Goal: Task Accomplishment & Management: Manage account settings

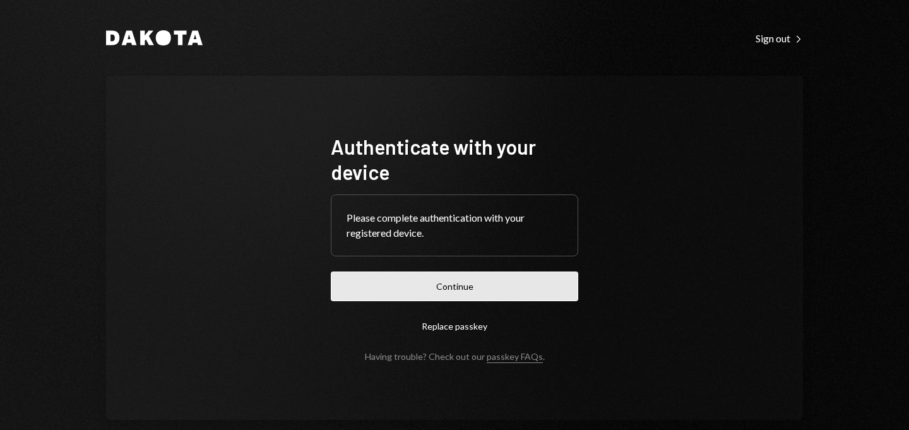
click at [426, 285] on button "Continue" at bounding box center [454, 286] width 247 height 30
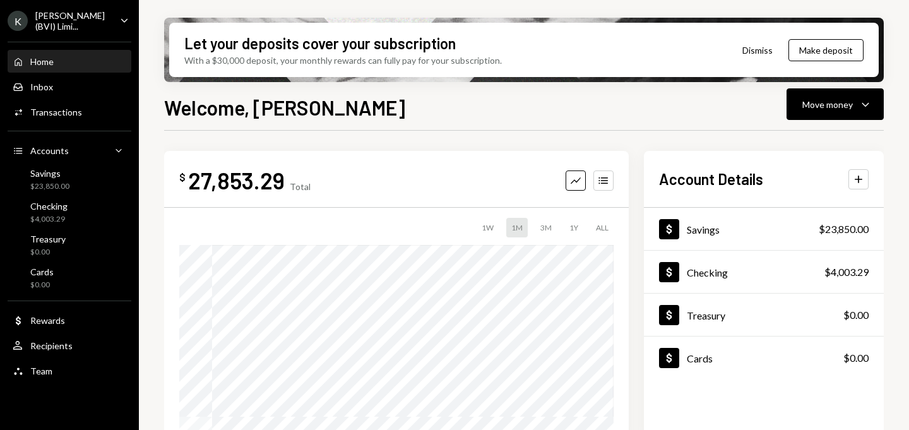
click at [62, 32] on ul "K [PERSON_NAME] (BVI) Limi... Caret Down Home Home Inbox Inbox Activities Trans…" at bounding box center [69, 192] width 139 height 384
click at [59, 18] on div "[PERSON_NAME] (BVI) Limi..." at bounding box center [72, 20] width 74 height 21
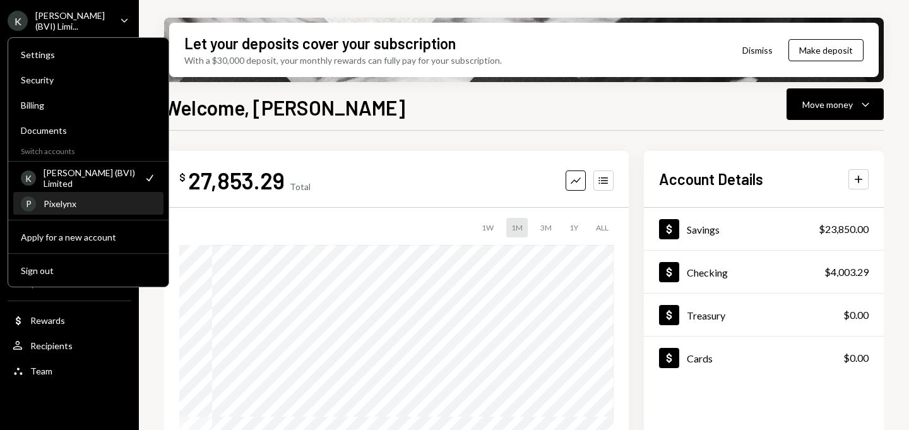
click at [61, 203] on div "Pixelynx" at bounding box center [100, 203] width 112 height 11
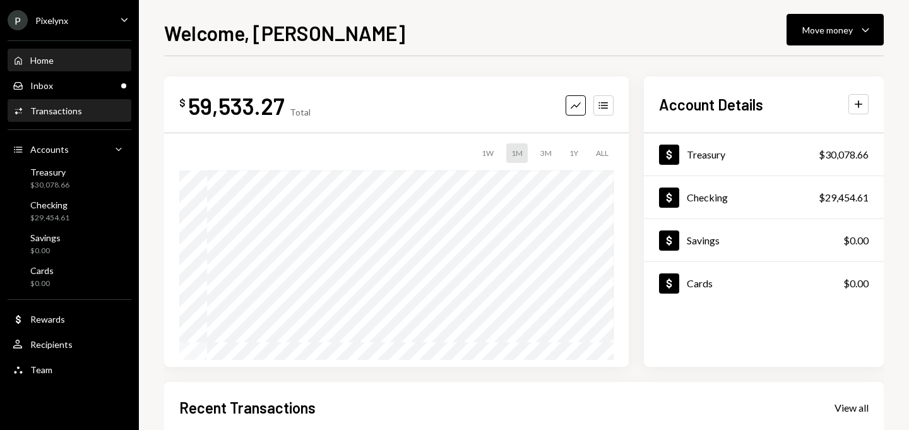
click at [69, 112] on div "Transactions" at bounding box center [56, 110] width 52 height 11
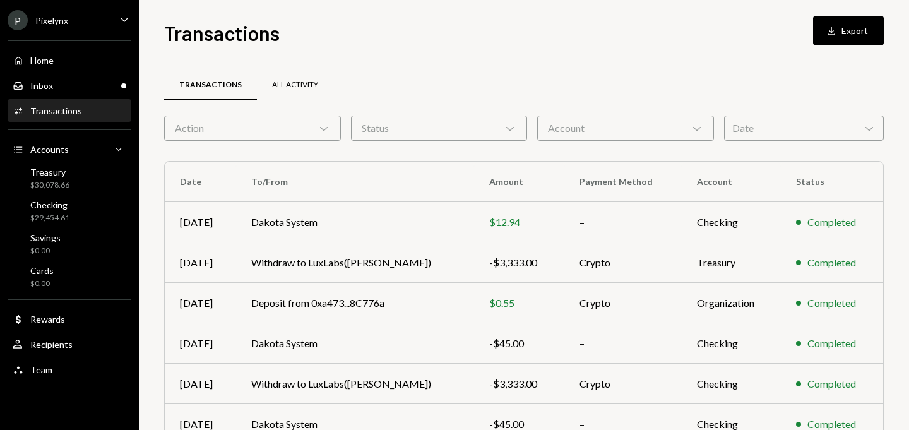
click at [295, 83] on div "All Activity" at bounding box center [295, 85] width 46 height 11
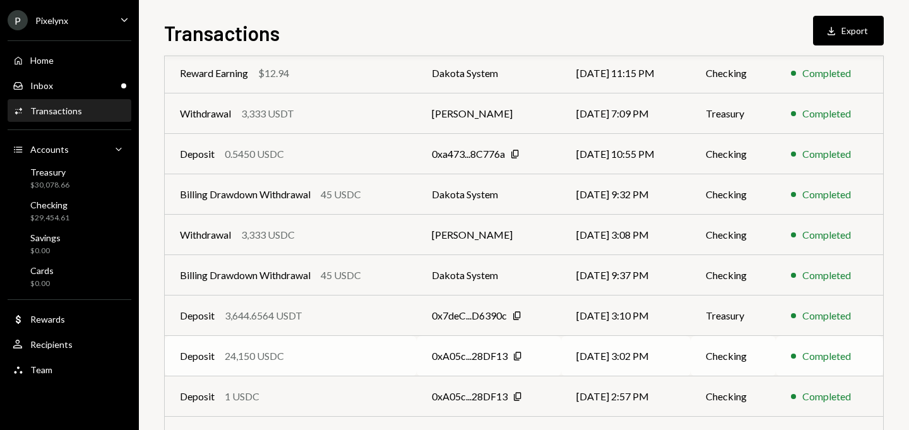
scroll to position [28, 0]
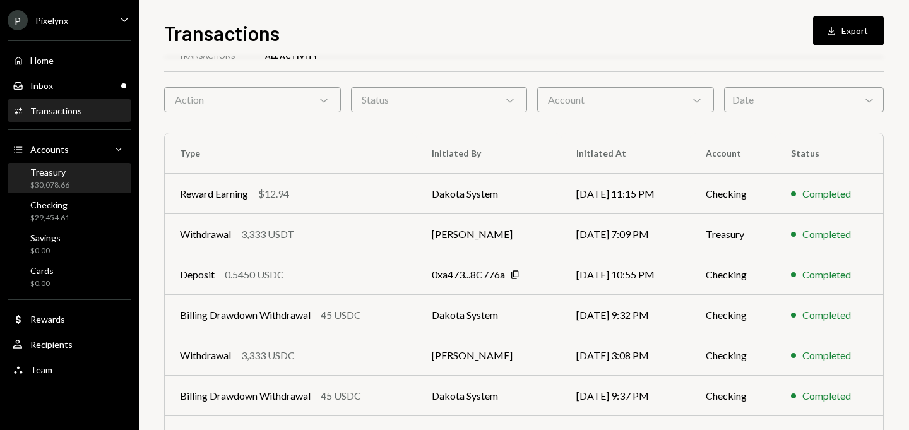
click at [79, 185] on div "Treasury $30,078.66" at bounding box center [70, 179] width 114 height 24
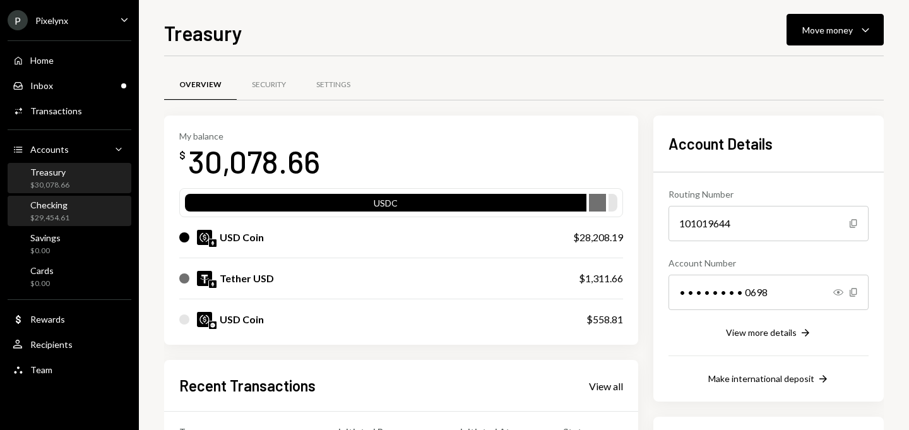
click at [76, 213] on div "Checking $29,454.61" at bounding box center [70, 211] width 114 height 24
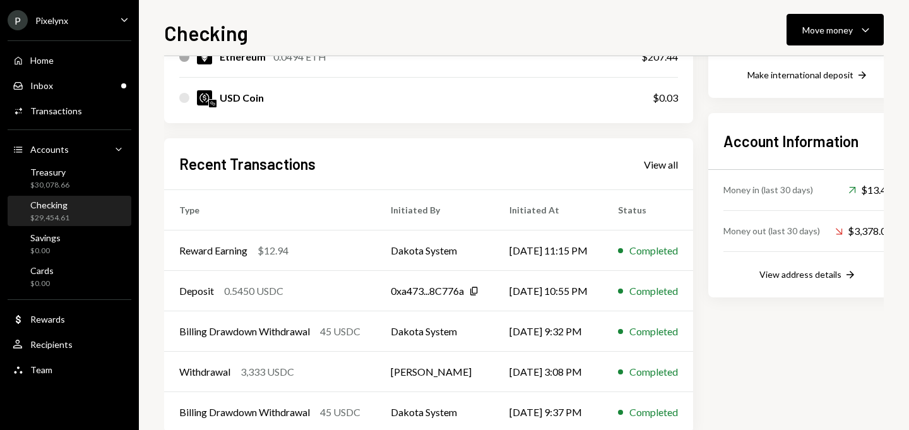
scroll to position [331, 0]
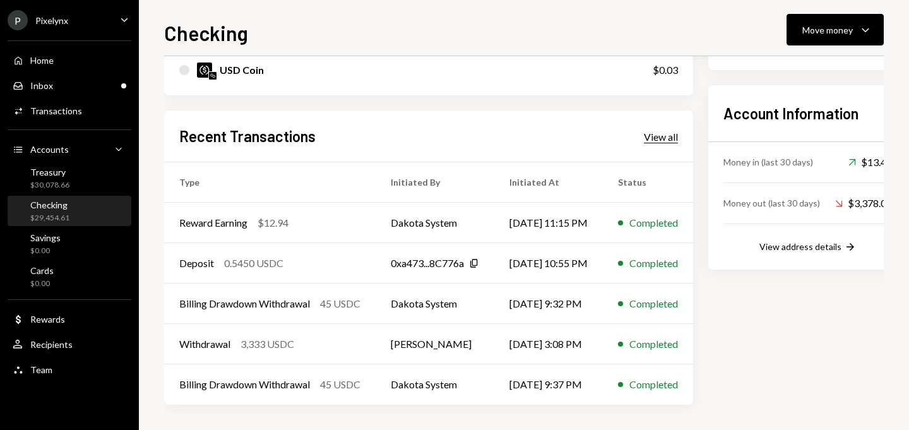
click at [672, 133] on div "View all" at bounding box center [661, 137] width 34 height 13
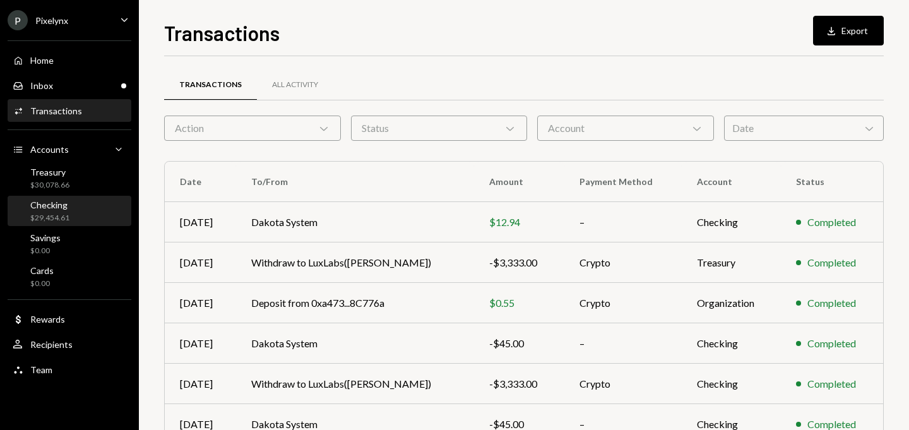
click at [85, 207] on div "Checking $29,454.61" at bounding box center [70, 211] width 114 height 24
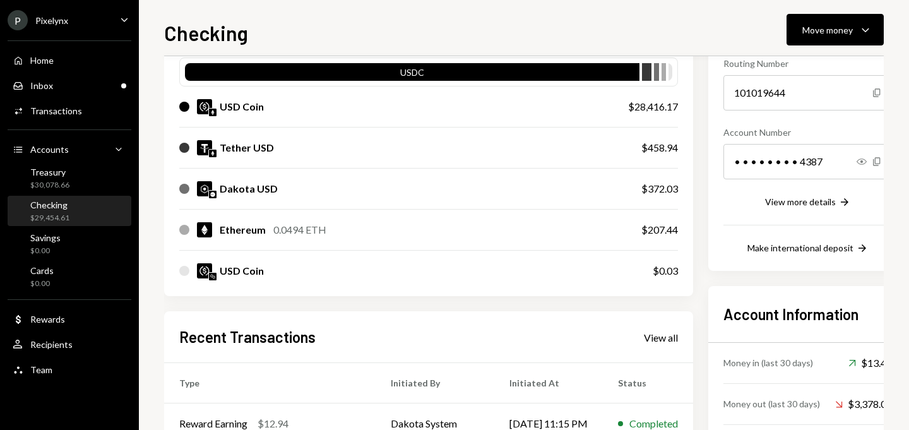
scroll to position [331, 0]
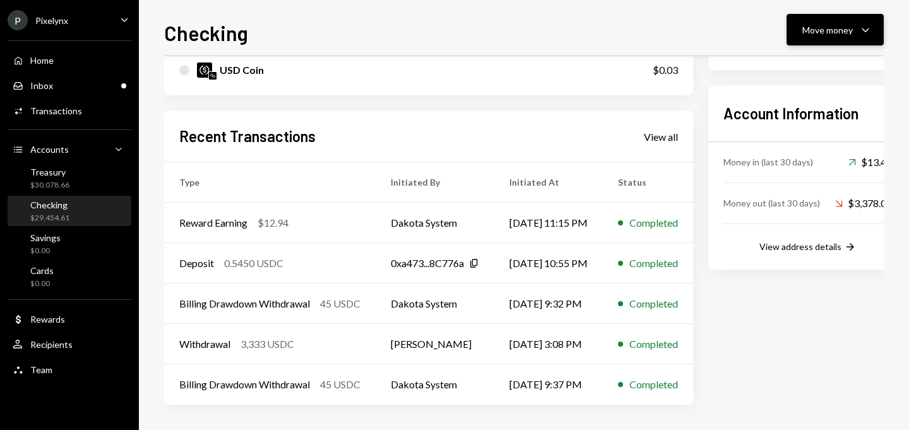
click at [847, 35] on div "Move money" at bounding box center [827, 29] width 50 height 13
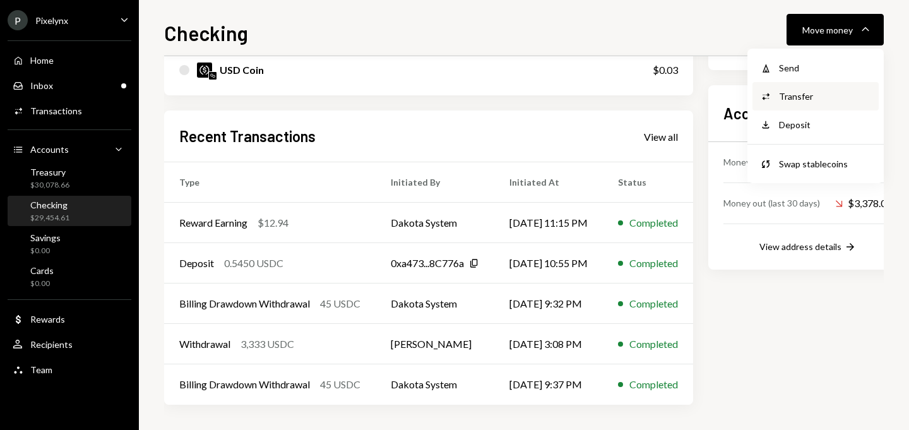
click at [804, 92] on div "Transfer" at bounding box center [825, 96] width 92 height 13
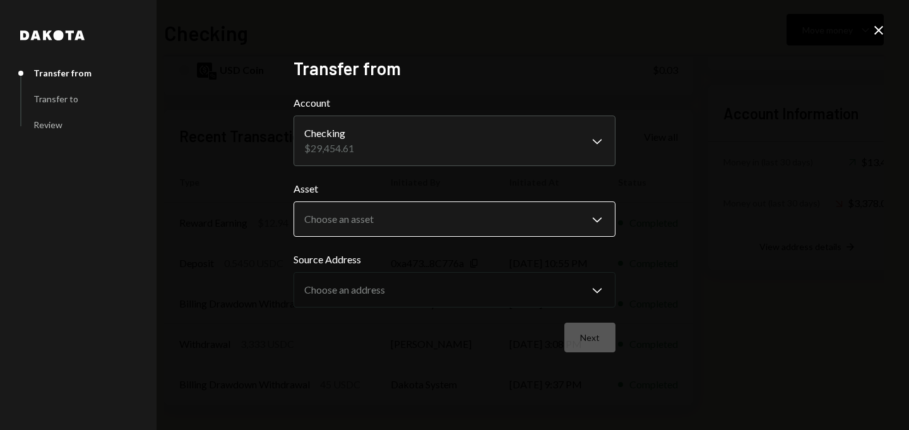
click at [405, 221] on body "P Pixelynx Caret Down Home Home Inbox Inbox Activities Transactions Accounts Ac…" at bounding box center [454, 215] width 909 height 430
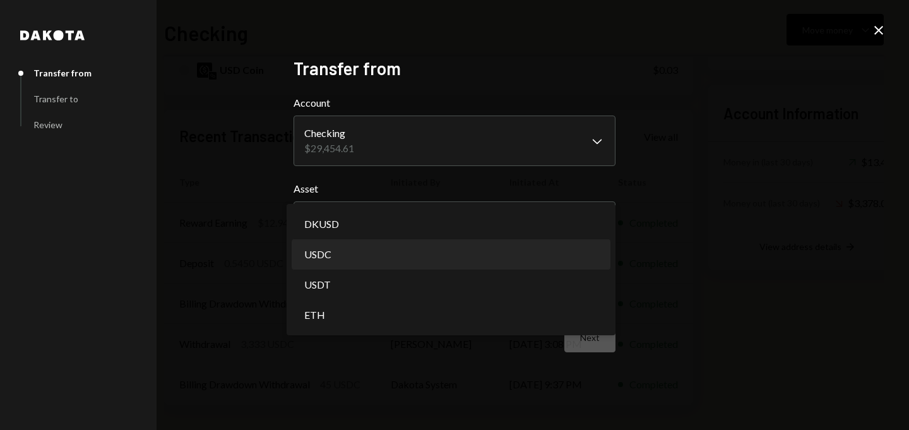
select select "****"
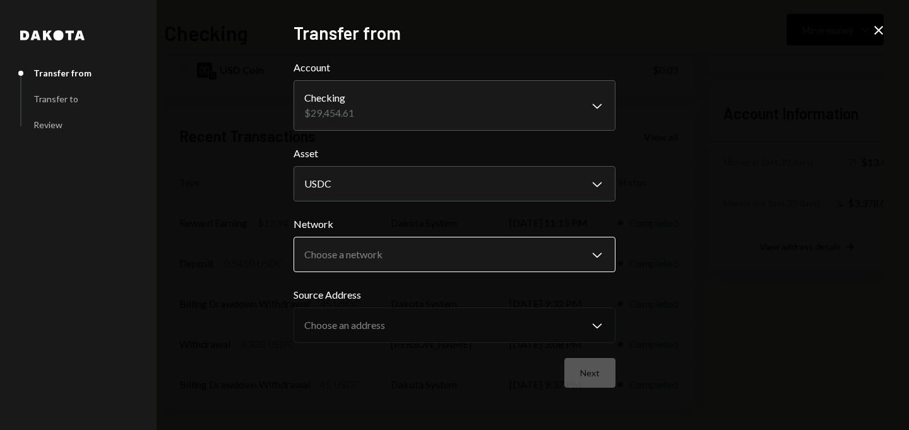
click at [368, 254] on body "P Pixelynx Caret Down Home Home Inbox Inbox Activities Transactions Accounts Ac…" at bounding box center [454, 215] width 909 height 430
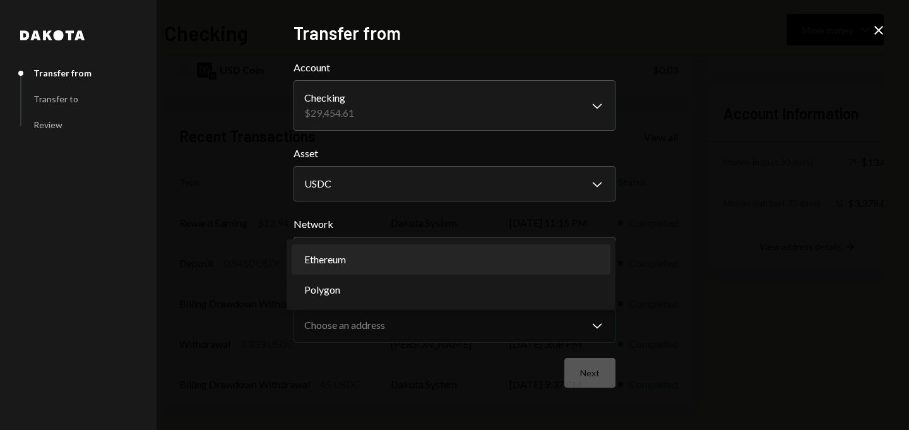
select select "**********"
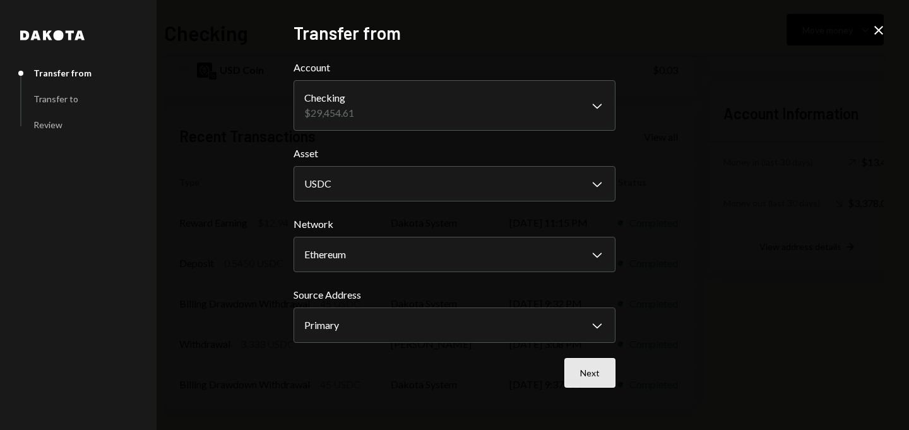
click at [598, 378] on button "Next" at bounding box center [589, 373] width 51 height 30
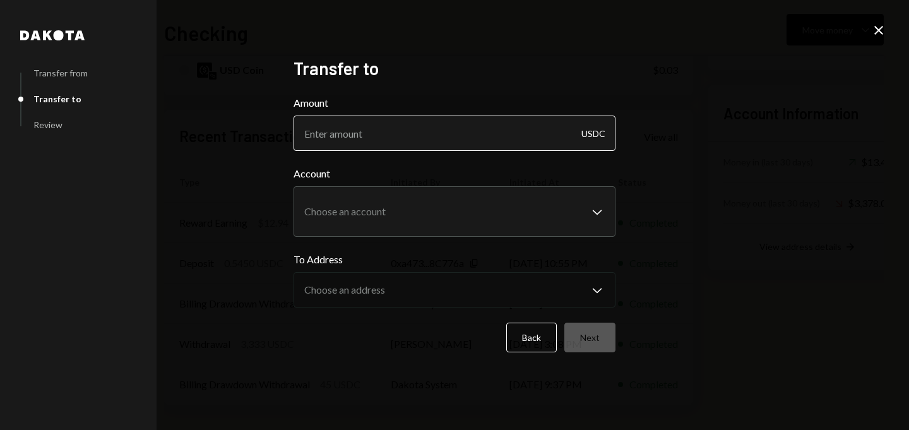
click at [418, 139] on input "Amount" at bounding box center [454, 132] width 322 height 35
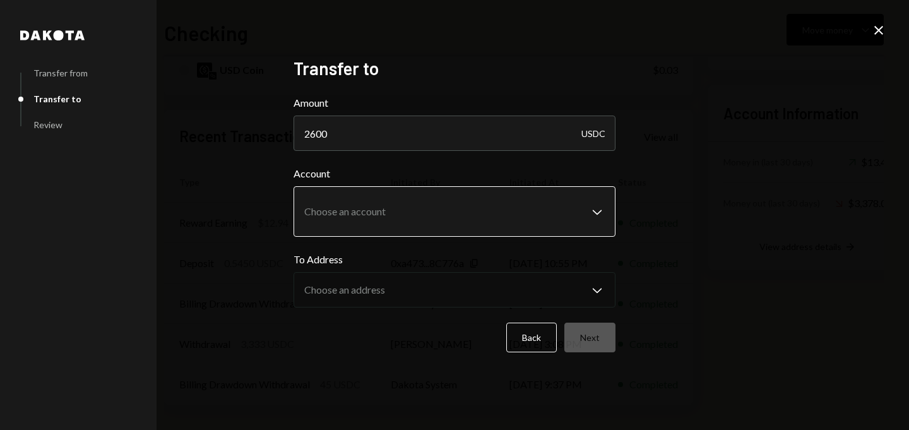
type input "2600"
click at [322, 207] on body "P Pixelynx Caret Down Home Home Inbox Inbox Activities Transactions Accounts Ac…" at bounding box center [454, 215] width 909 height 430
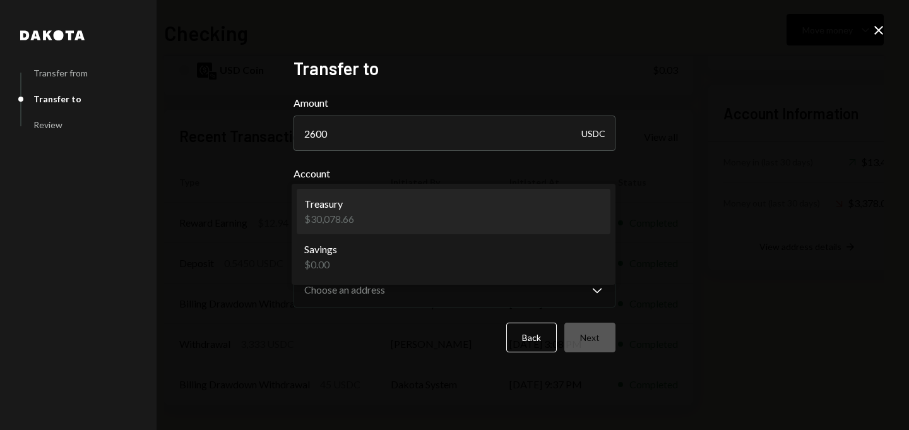
select select "**********"
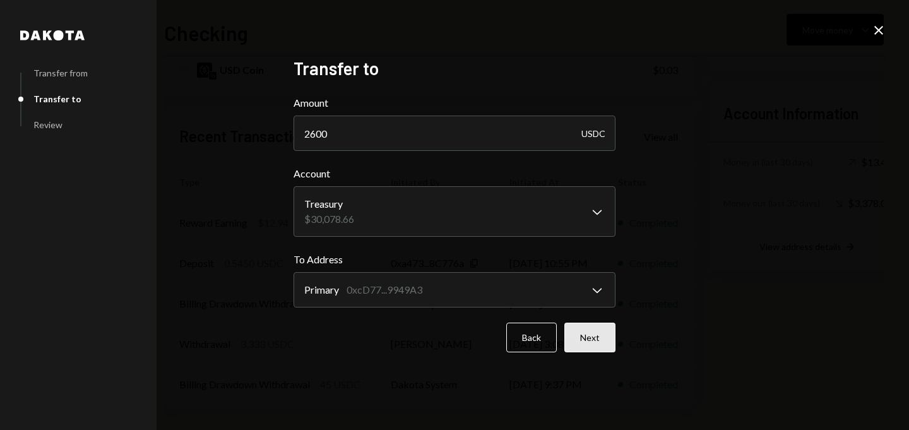
click at [603, 338] on button "Next" at bounding box center [589, 337] width 51 height 30
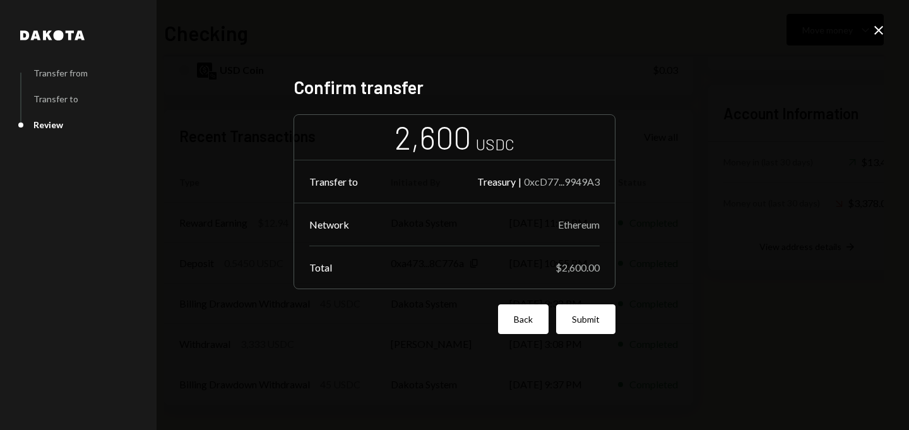
click at [530, 319] on button "Back" at bounding box center [523, 319] width 50 height 30
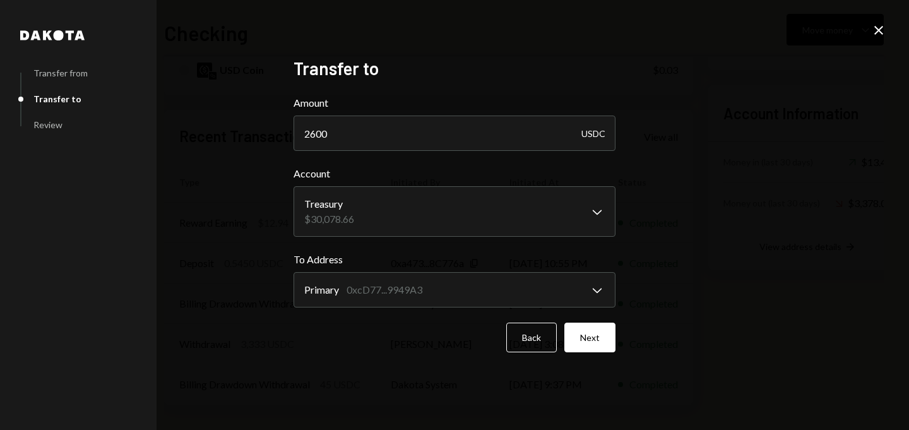
click at [528, 320] on form "**********" at bounding box center [454, 223] width 322 height 257
click at [528, 328] on button "Back" at bounding box center [531, 337] width 50 height 30
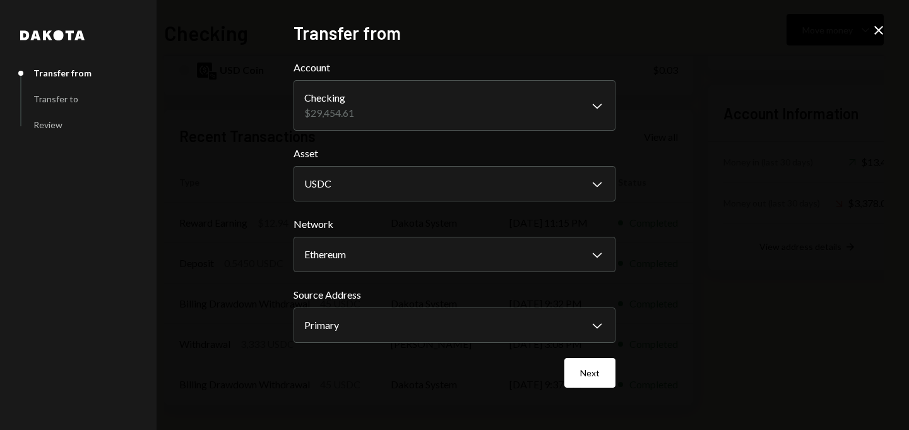
click at [871, 33] on icon "Close" at bounding box center [878, 30] width 15 height 15
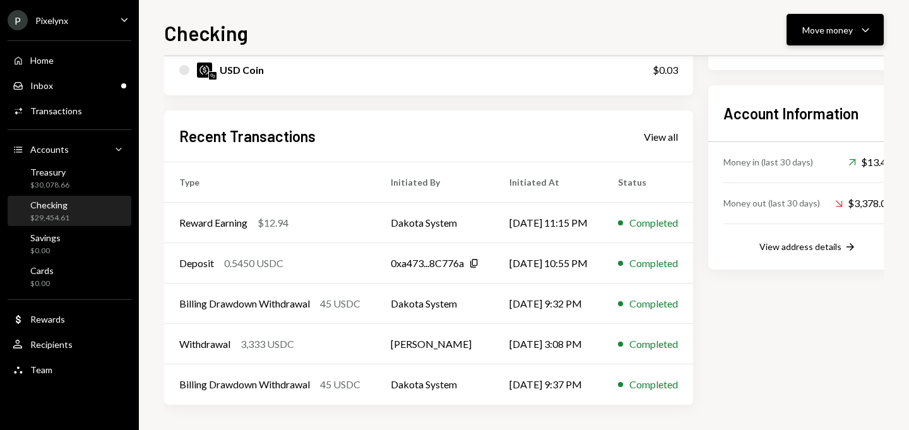
click at [847, 37] on div "Move money Caret Down" at bounding box center [835, 29] width 66 height 15
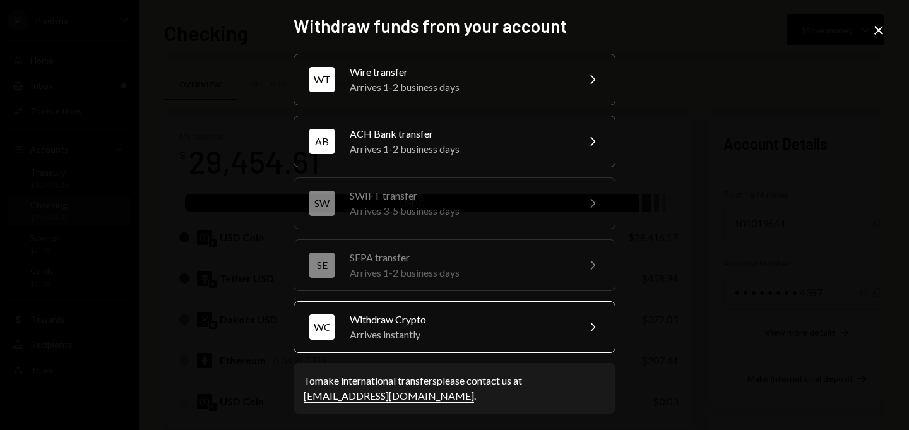
scroll to position [331, 0]
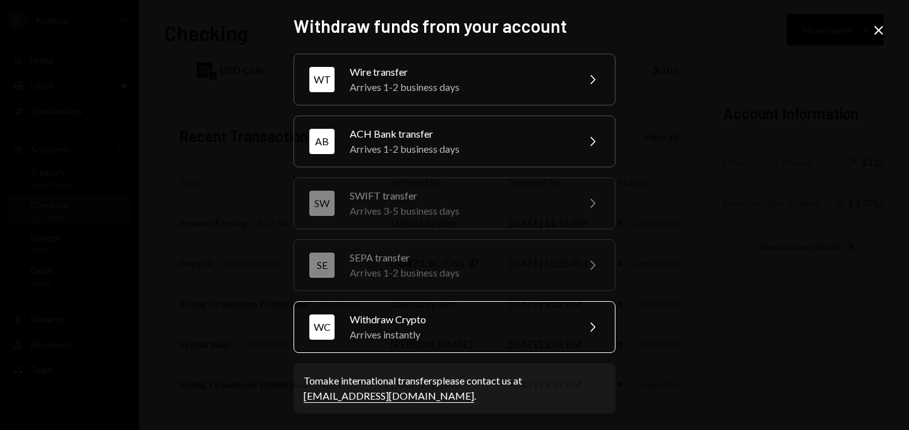
click at [452, 338] on div "Arrives instantly" at bounding box center [460, 334] width 220 height 15
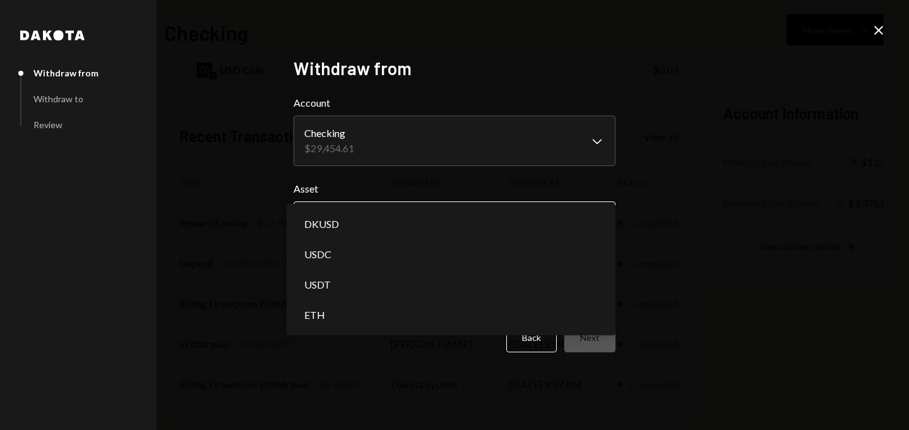
click at [417, 224] on body "P Pixelynx Caret Down Home Home Inbox Inbox Activities Transactions Accounts Ac…" at bounding box center [454, 215] width 909 height 430
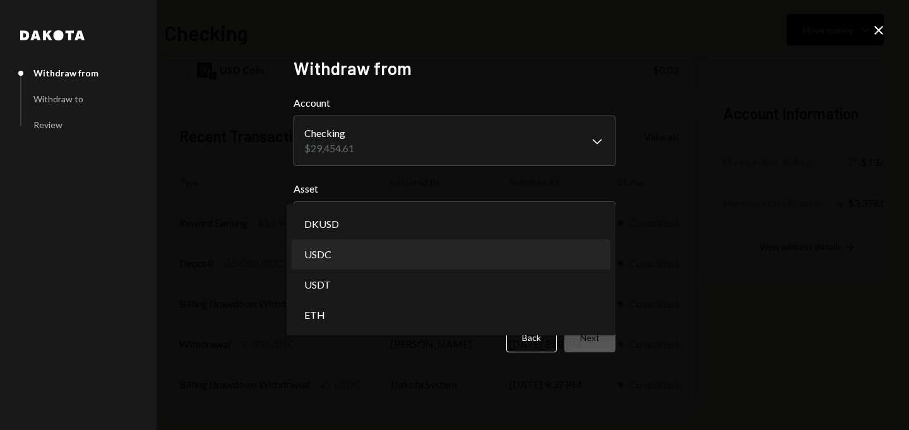
select select "****"
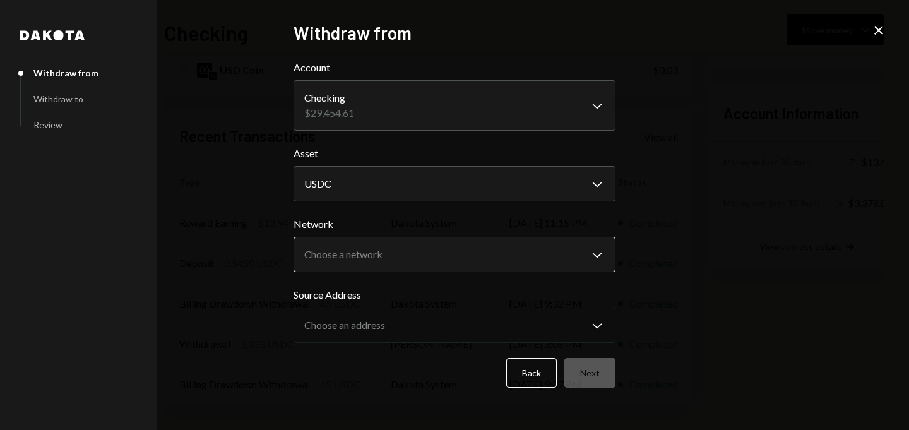
click at [355, 259] on body "P Pixelynx Caret Down Home Home Inbox Inbox Activities Transactions Accounts Ac…" at bounding box center [454, 215] width 909 height 430
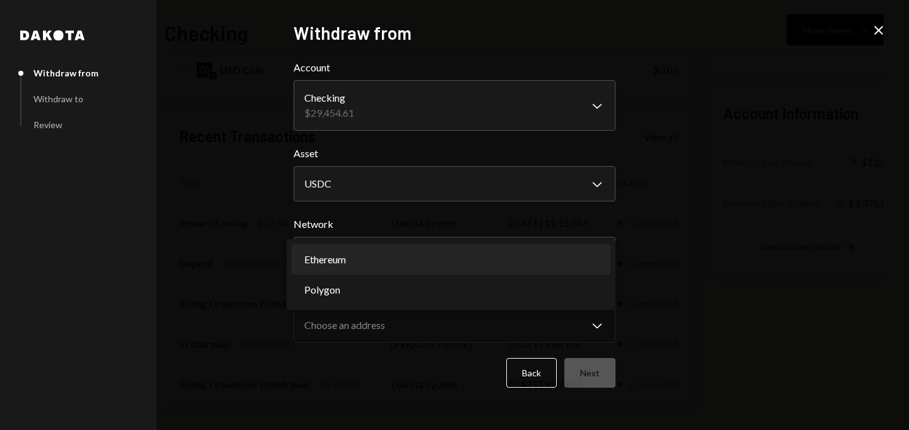
select select "**********"
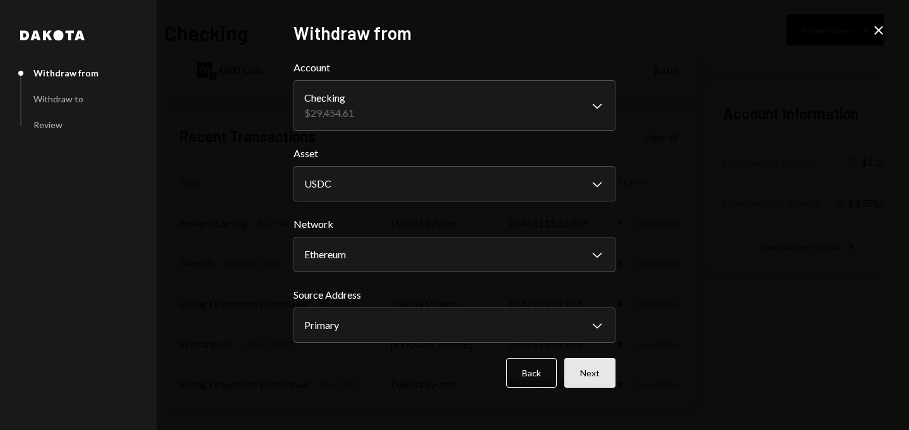
click at [597, 364] on button "Next" at bounding box center [589, 373] width 51 height 30
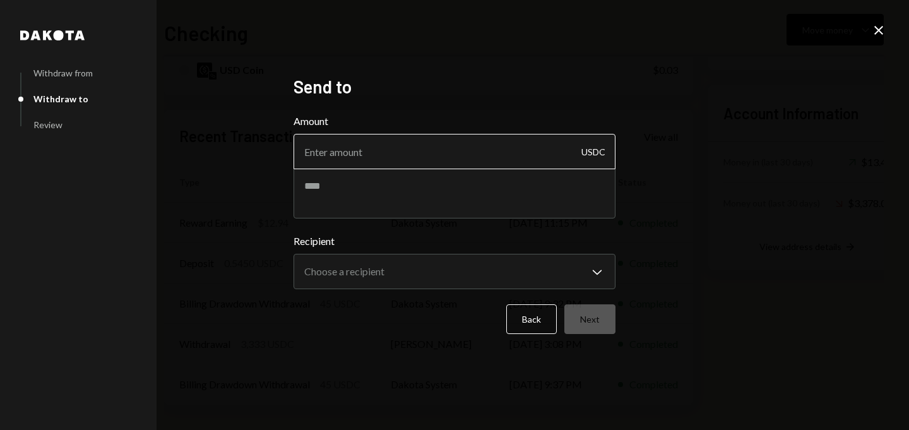
click at [398, 150] on input "Amount" at bounding box center [454, 151] width 322 height 35
type input "2600"
click at [350, 182] on textarea at bounding box center [454, 193] width 322 height 50
type textarea "*"
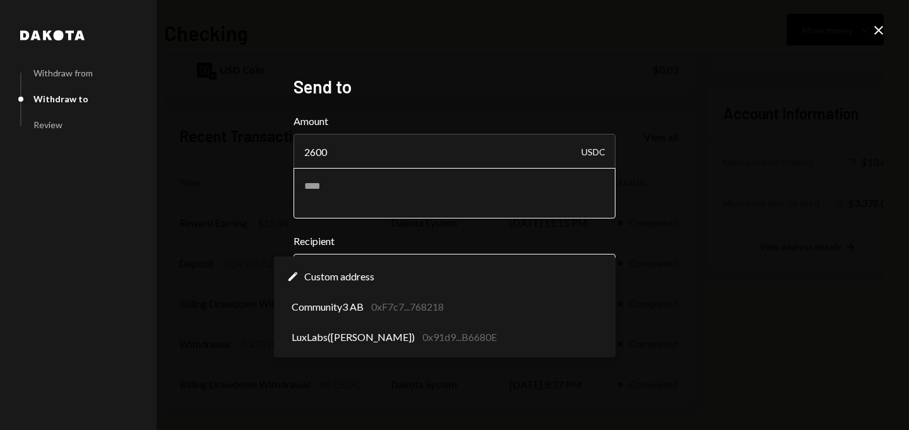
click at [348, 260] on body "P Pixelynx Caret Down Home Home Inbox Inbox Activities Transactions Accounts Ac…" at bounding box center [454, 215] width 909 height 430
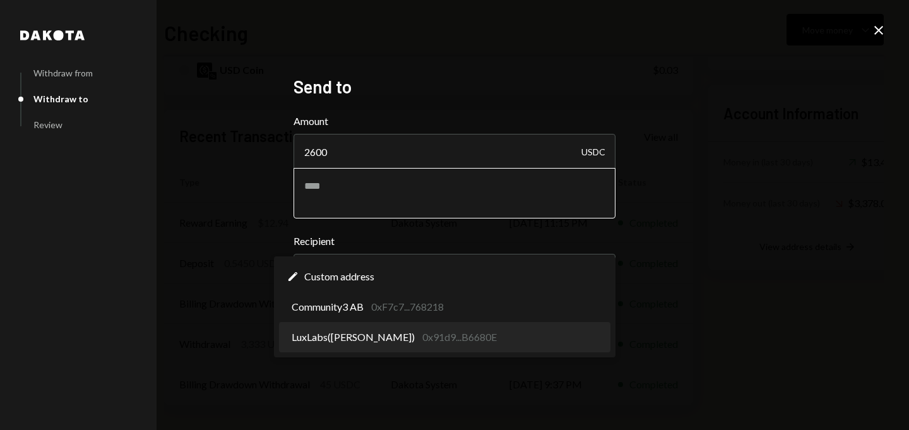
select select "**********"
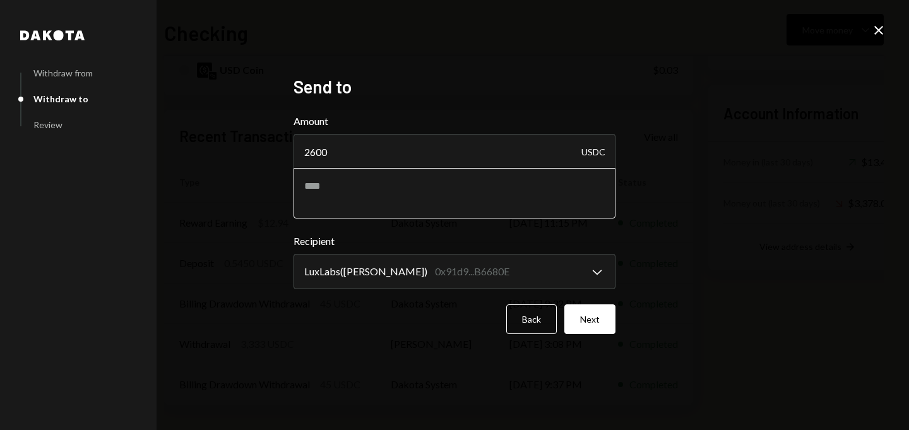
click at [353, 200] on textarea at bounding box center [454, 193] width 322 height 50
type textarea "**********"
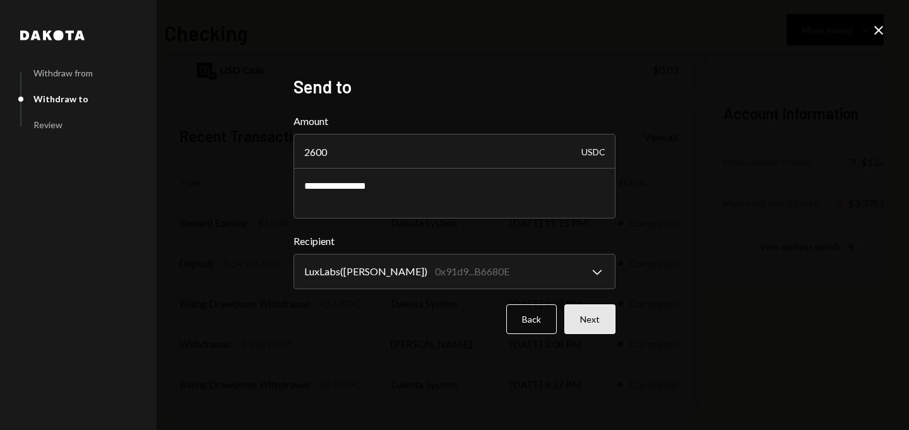
click at [579, 315] on button "Next" at bounding box center [589, 319] width 51 height 30
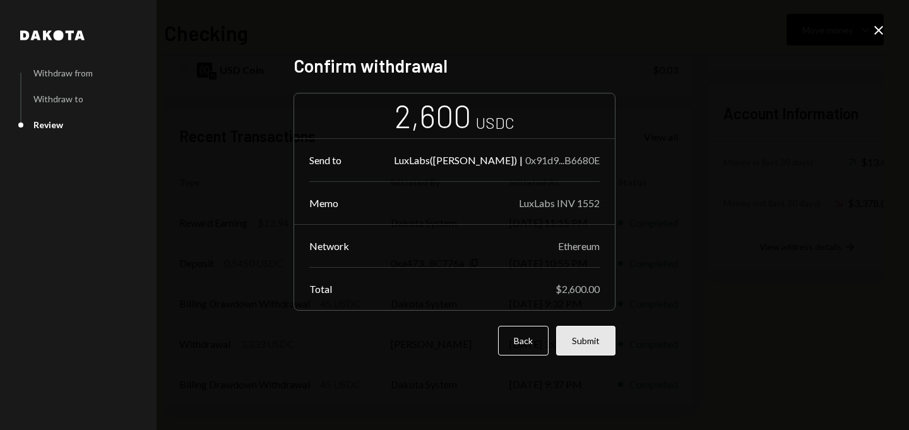
click at [585, 340] on button "Submit" at bounding box center [585, 341] width 59 height 30
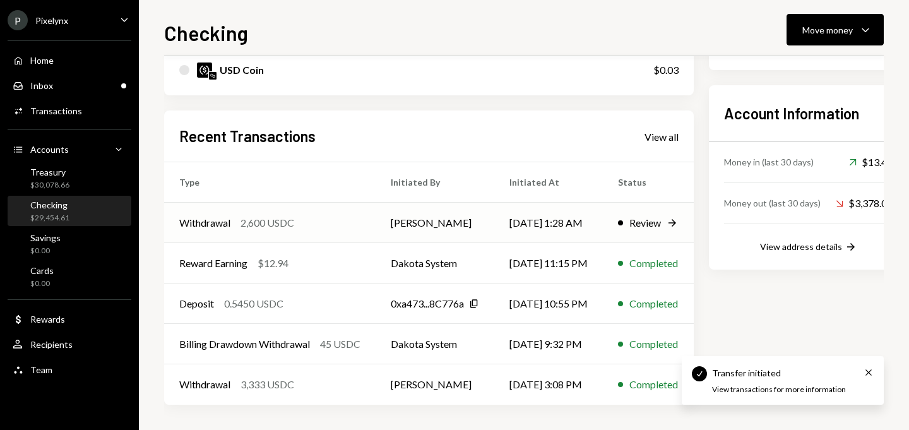
scroll to position [280, 0]
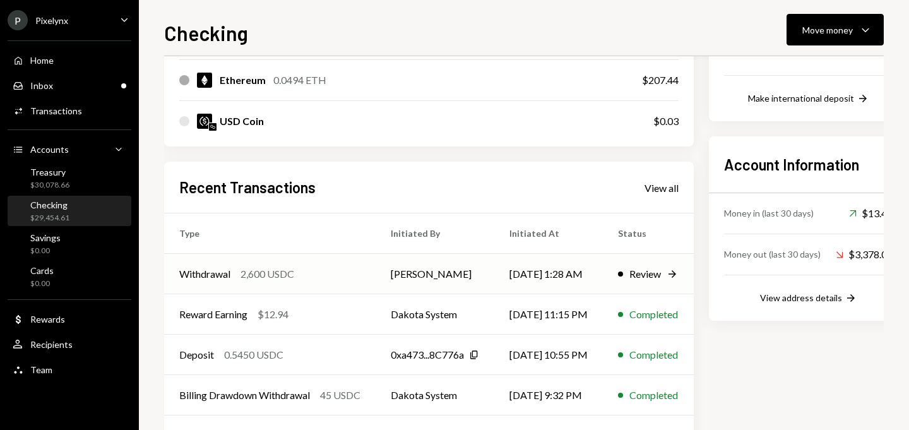
click at [676, 266] on div "Review Right Arrow" at bounding box center [648, 273] width 61 height 15
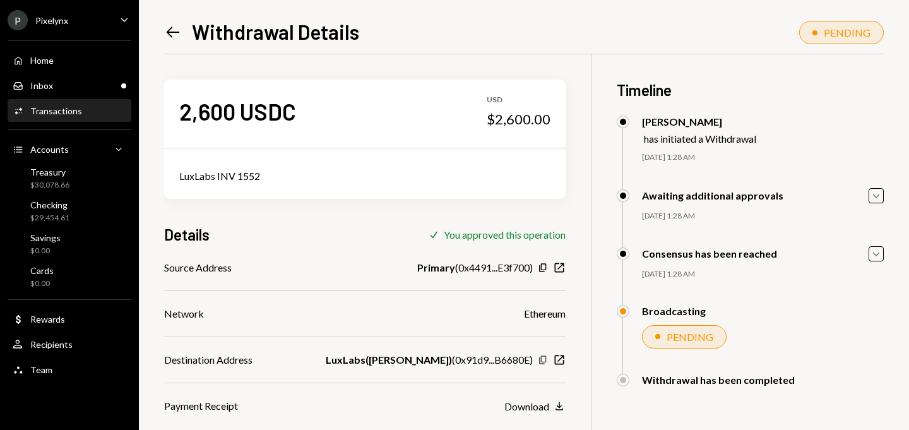
click at [543, 358] on icon "Copy" at bounding box center [543, 360] width 10 height 10
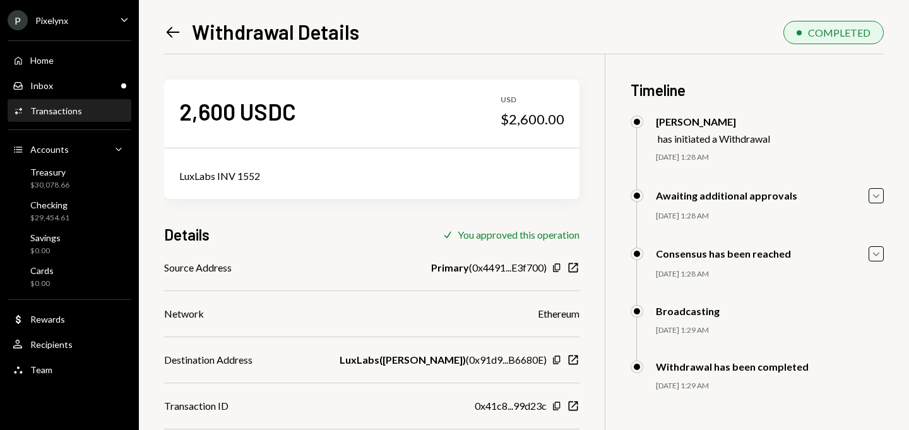
scroll to position [54, 0]
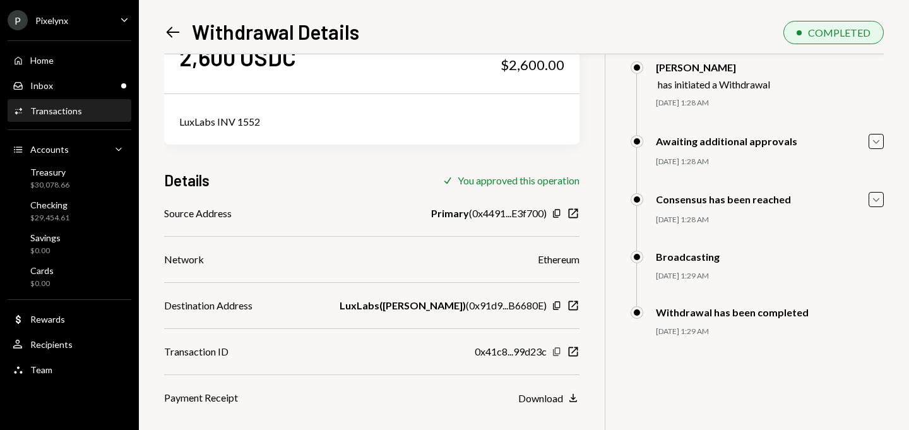
click at [551, 346] on icon "Copy" at bounding box center [556, 351] width 10 height 10
click at [50, 20] on div "Pixelynx" at bounding box center [51, 20] width 33 height 11
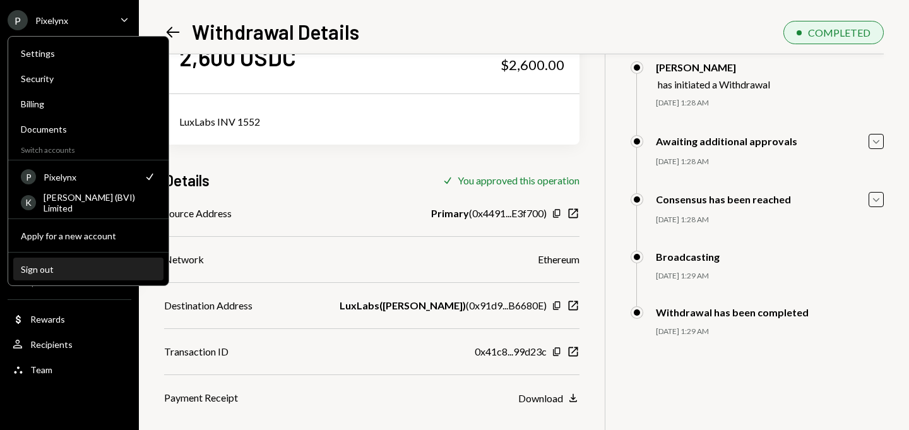
click at [49, 264] on div "Sign out" at bounding box center [88, 269] width 135 height 11
